Goal: Find specific page/section: Find specific page/section

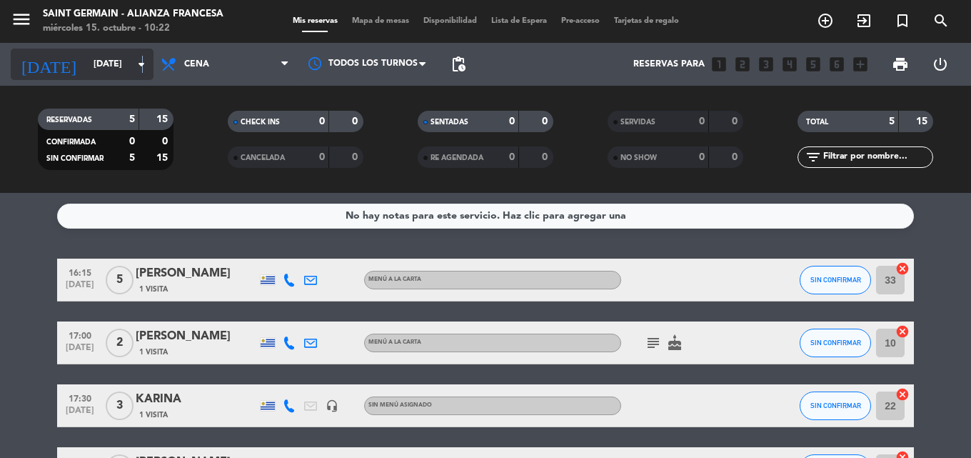
click at [143, 64] on icon "arrow_drop_down" at bounding box center [141, 64] width 17 height 17
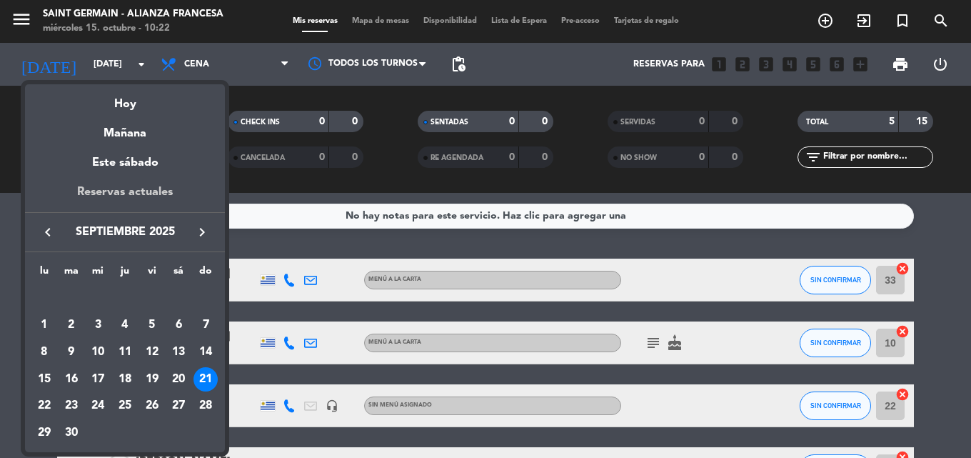
click at [133, 191] on div "Reservas actuales" at bounding box center [125, 197] width 200 height 29
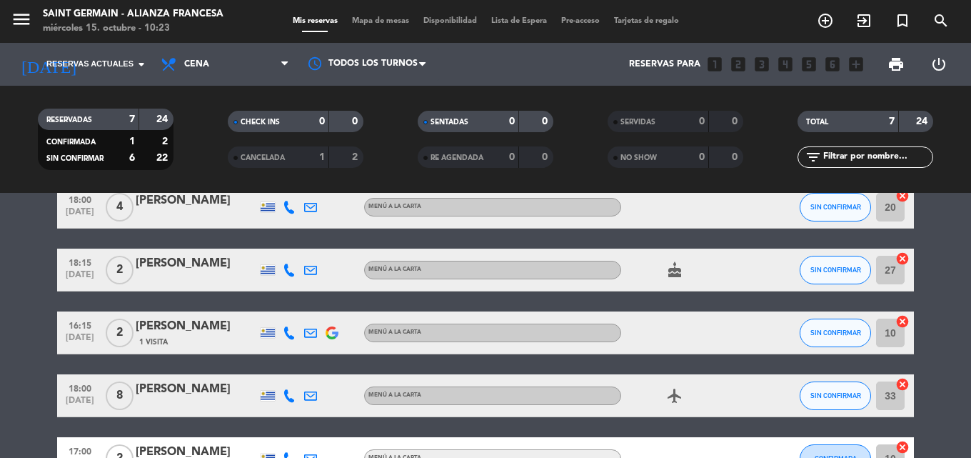
scroll to position [214, 0]
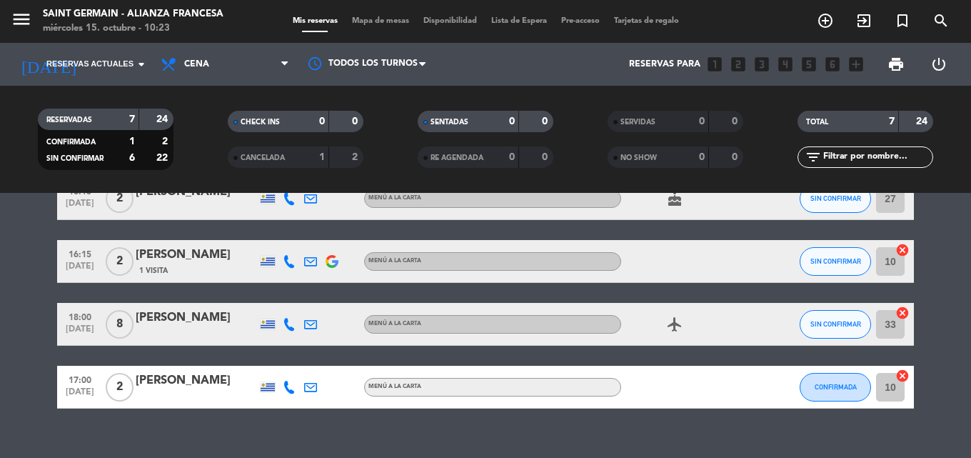
click at [677, 323] on icon "airplanemode_active" at bounding box center [674, 323] width 17 height 17
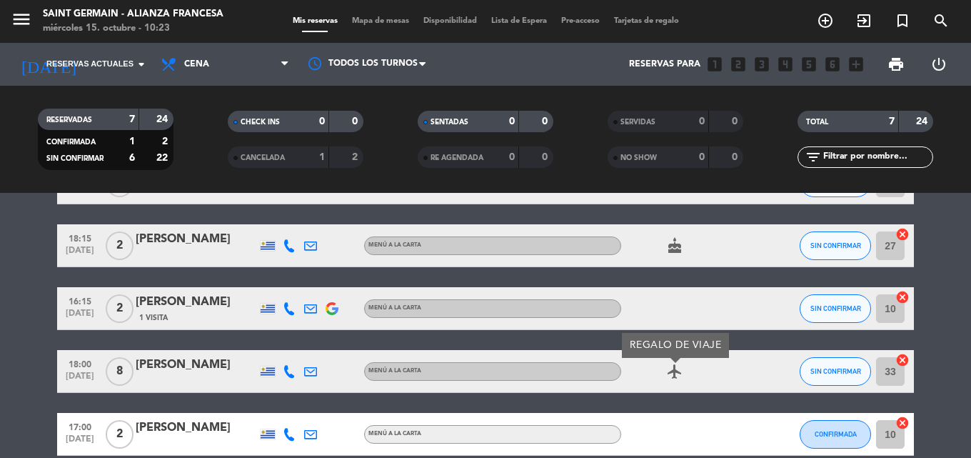
scroll to position [143, 0]
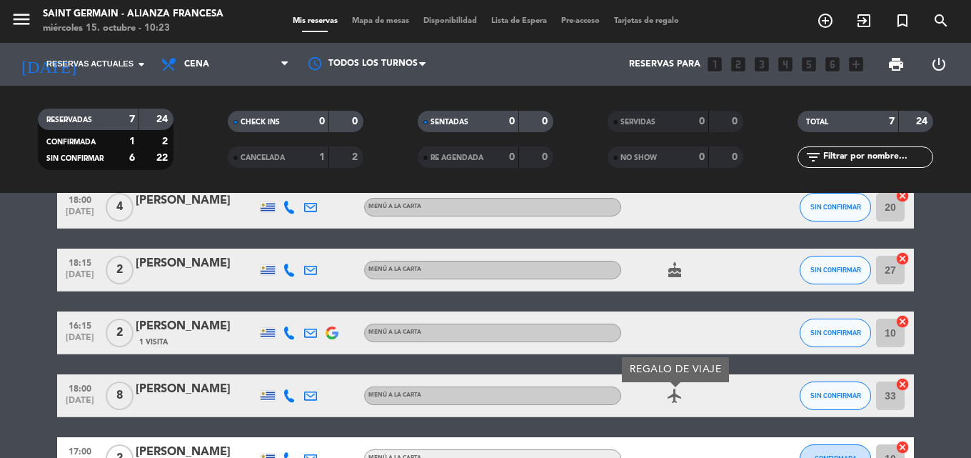
click at [677, 276] on icon "cake" at bounding box center [674, 269] width 17 height 17
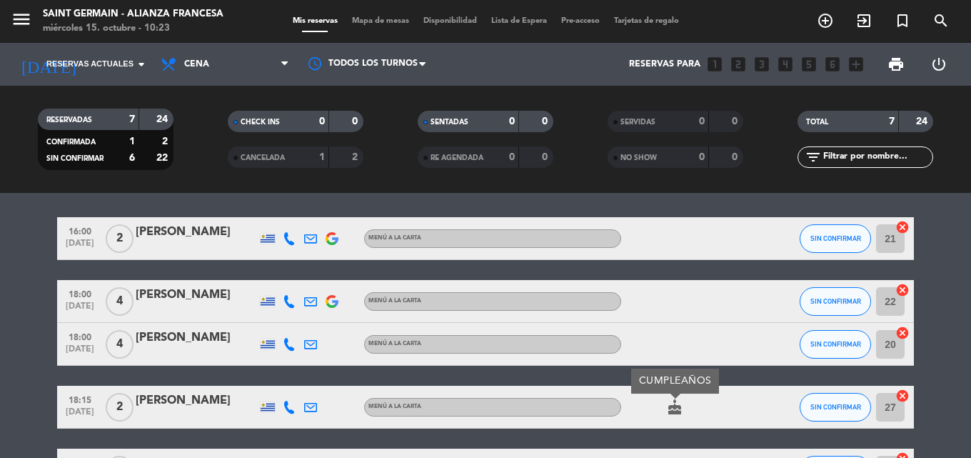
scroll to position [0, 0]
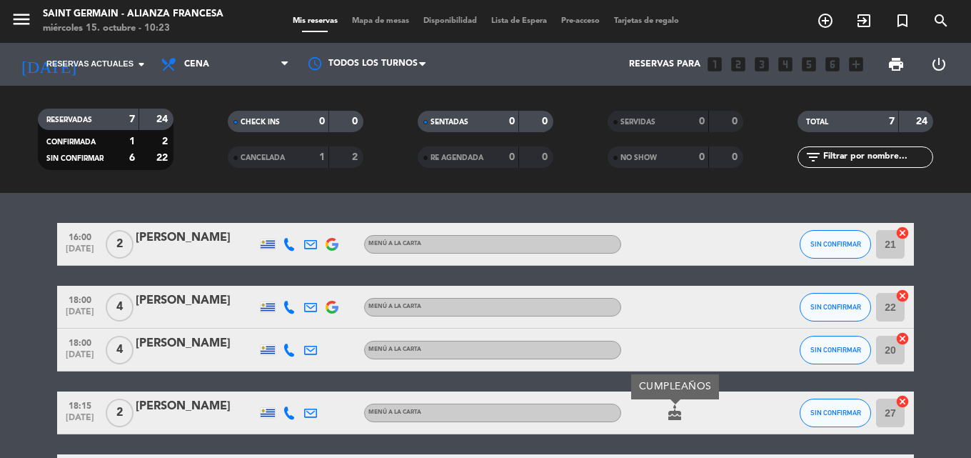
click at [43, 322] on bookings-row "16:00 [DATE] 2 [PERSON_NAME] MENÚ A LA CARTA SIN CONFIRMAR 21 cancel 18:00 [DAT…" at bounding box center [485, 423] width 971 height 400
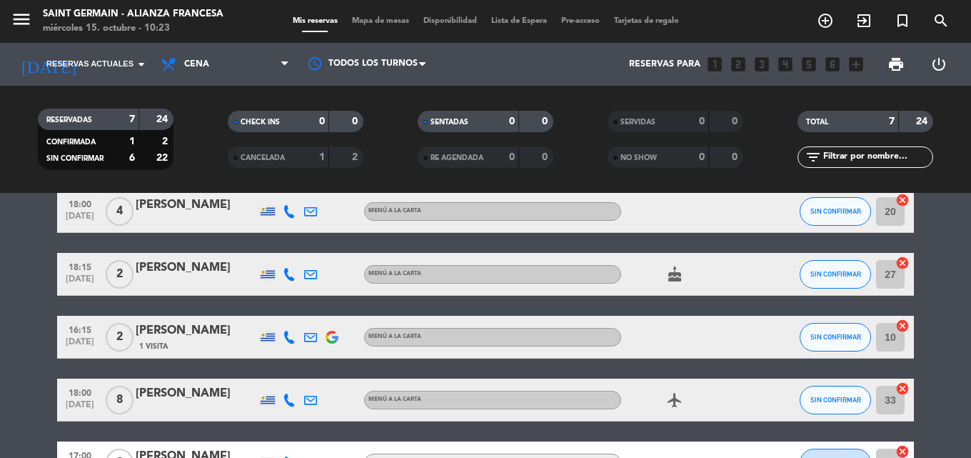
scroll to position [143, 0]
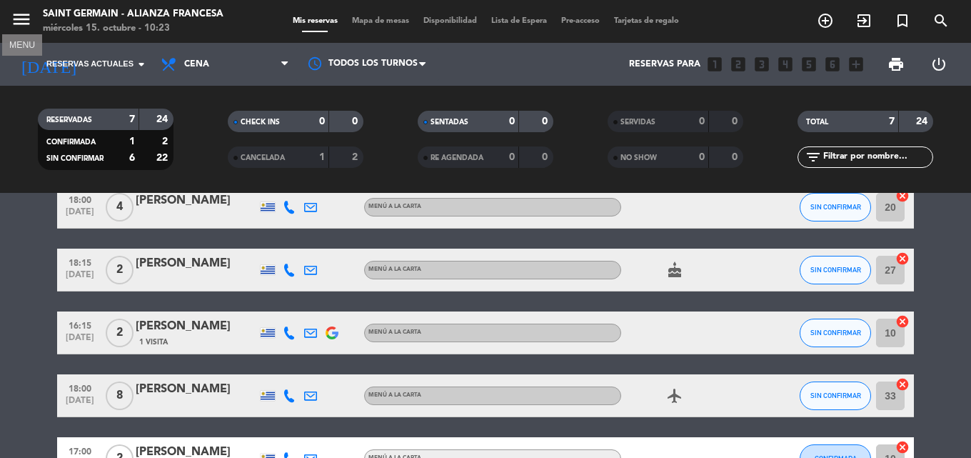
click at [27, 22] on icon "menu" at bounding box center [21, 19] width 21 height 21
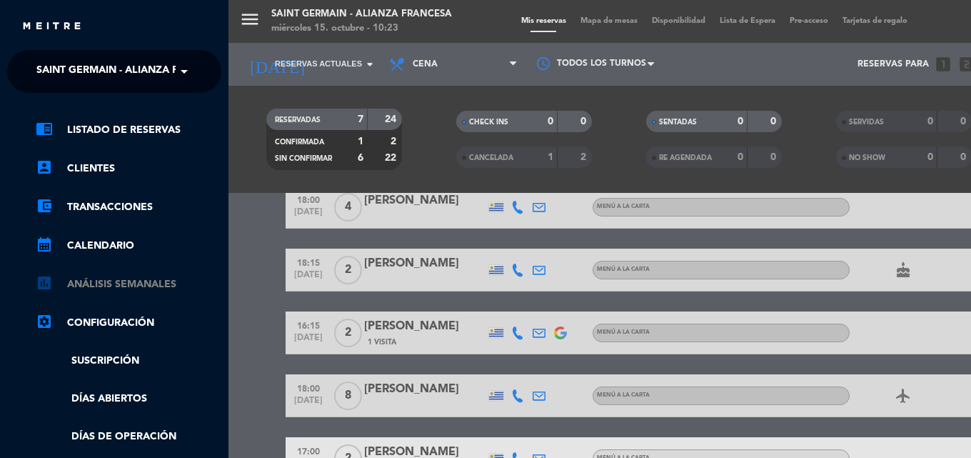
click at [120, 286] on link "assessment ANÁLISIS SEMANALES" at bounding box center [129, 284] width 186 height 17
